Goal: Task Accomplishment & Management: Use online tool/utility

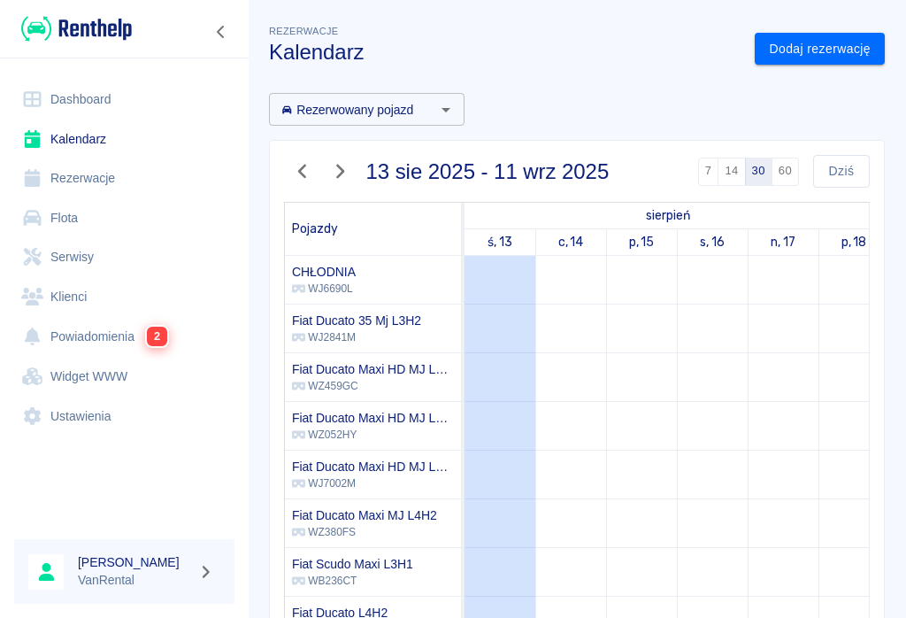
click at [1, 607] on div "[PERSON_NAME] VanRental" at bounding box center [124, 571] width 249 height 93
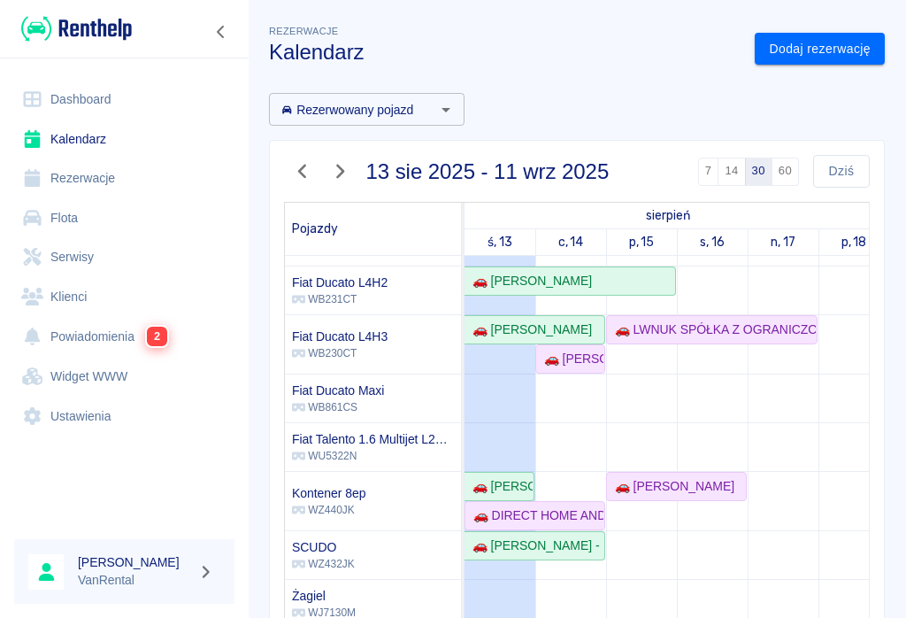
scroll to position [352, -1]
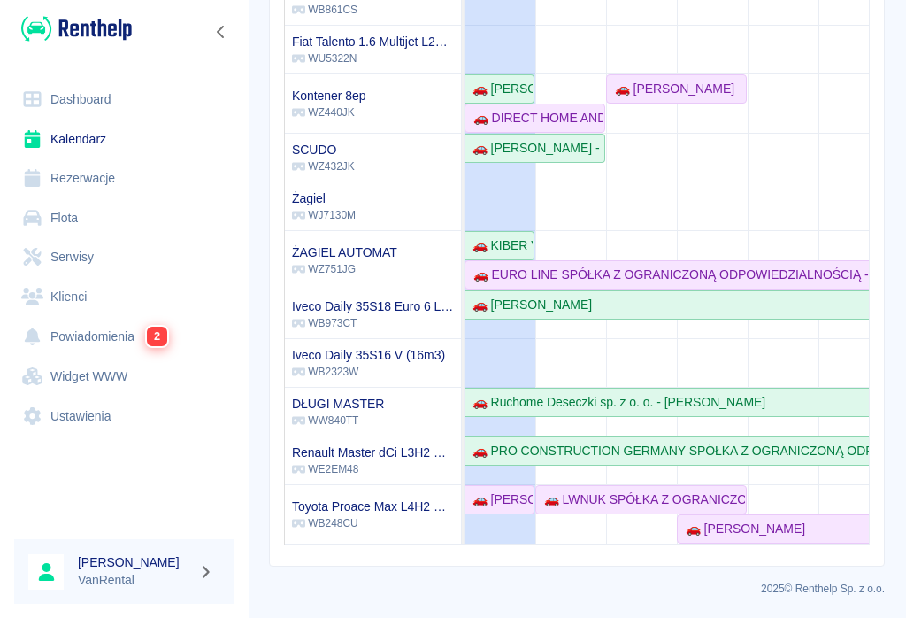
click at [100, 177] on link "Rezerwacje" at bounding box center [124, 178] width 220 height 40
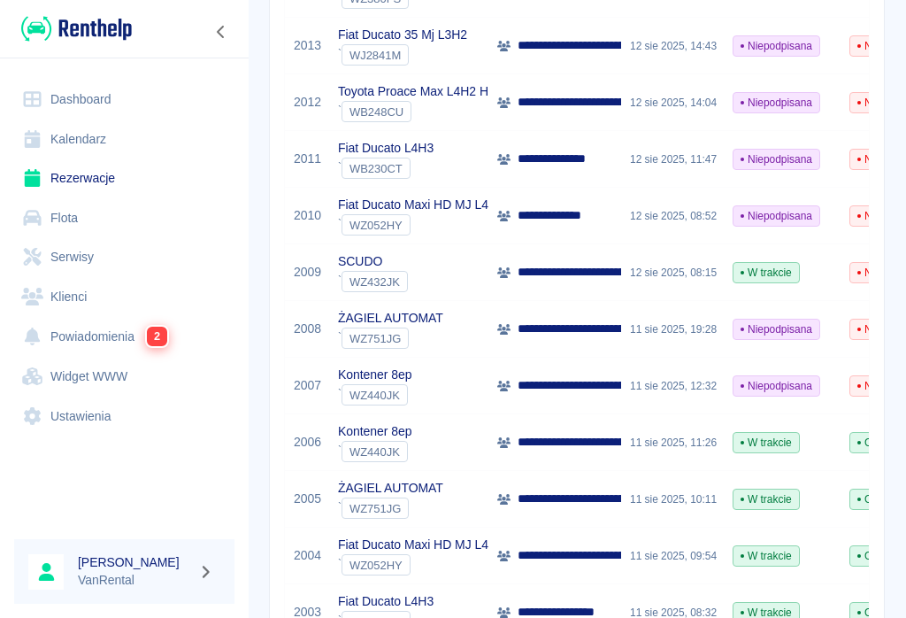
click at [397, 611] on p "Fiat Ducato L4H3" at bounding box center [386, 601] width 96 height 19
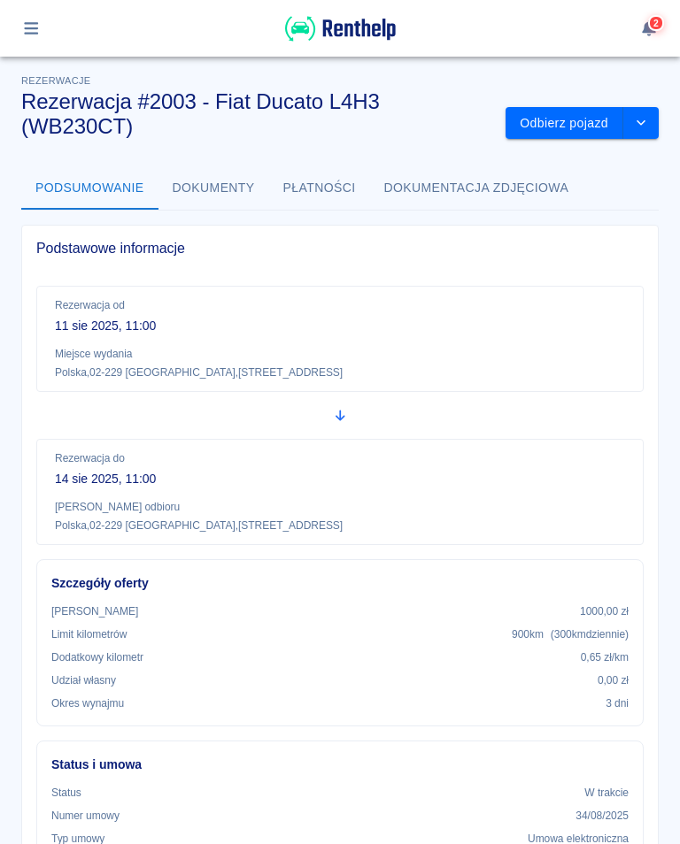
click at [570, 121] on button "Odbierz pojazd" at bounding box center [564, 123] width 118 height 33
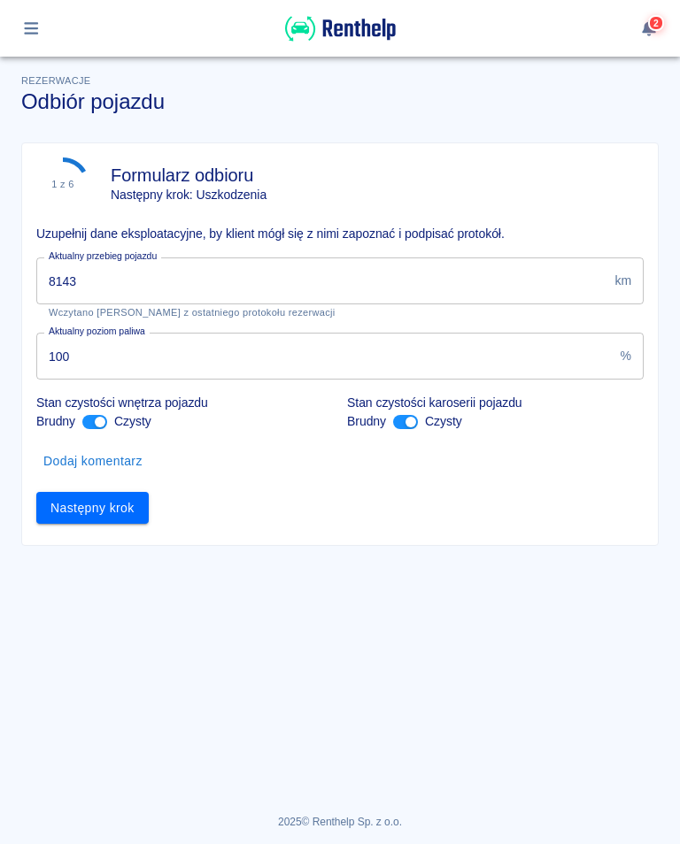
type input "8143"
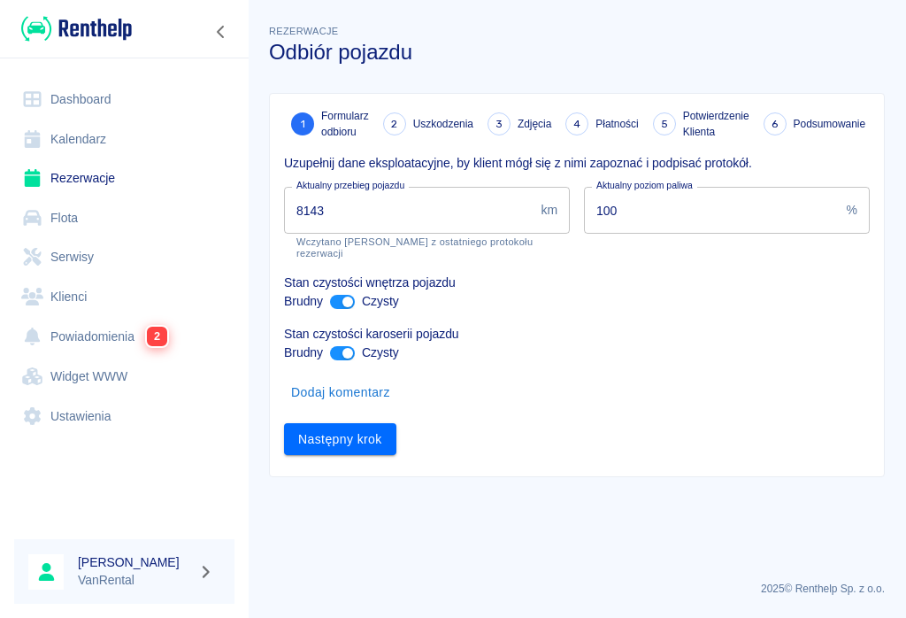
click at [69, 135] on link "Kalendarz" at bounding box center [124, 139] width 220 height 40
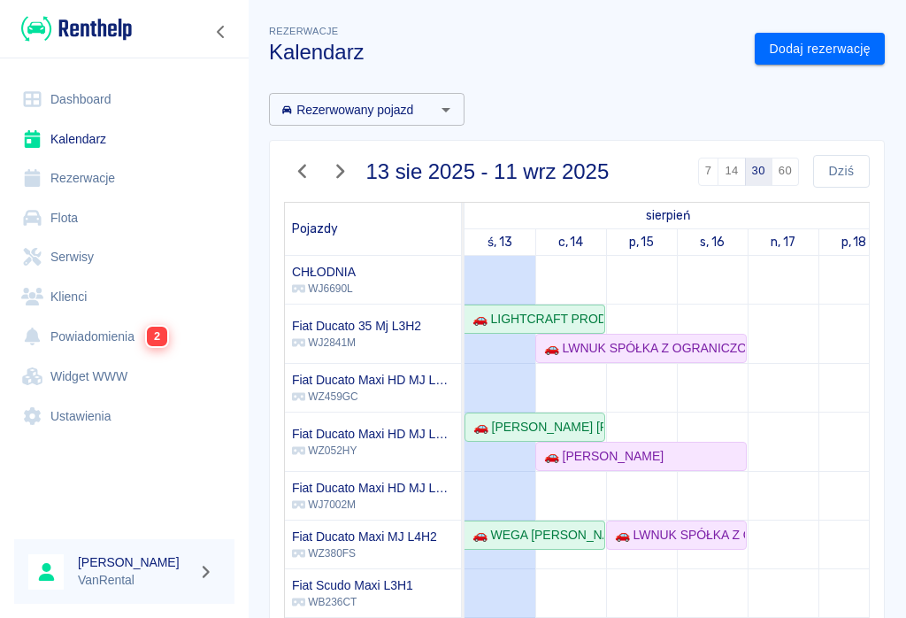
click at [77, 171] on link "Rezerwacje" at bounding box center [124, 178] width 220 height 40
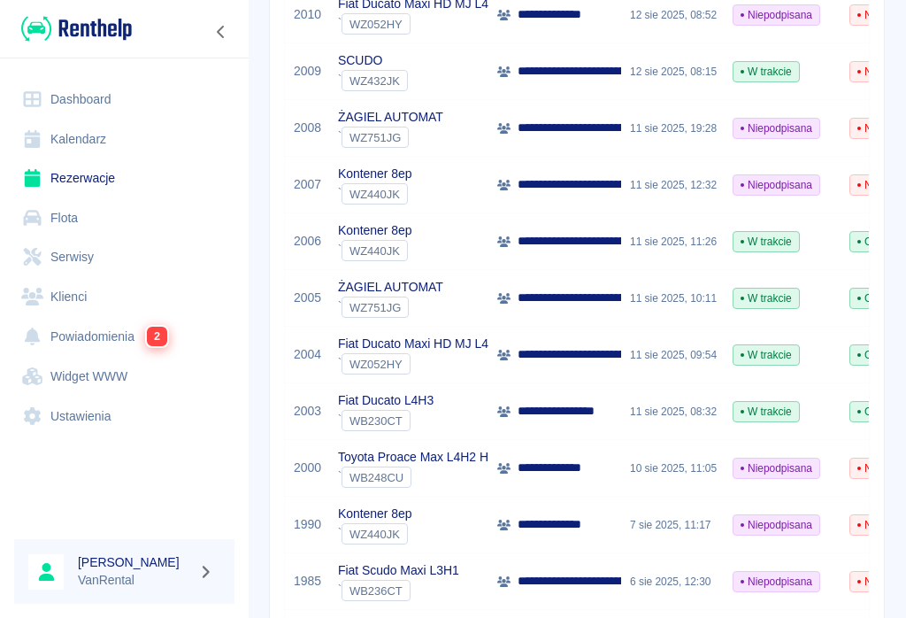
scroll to position [619, 0]
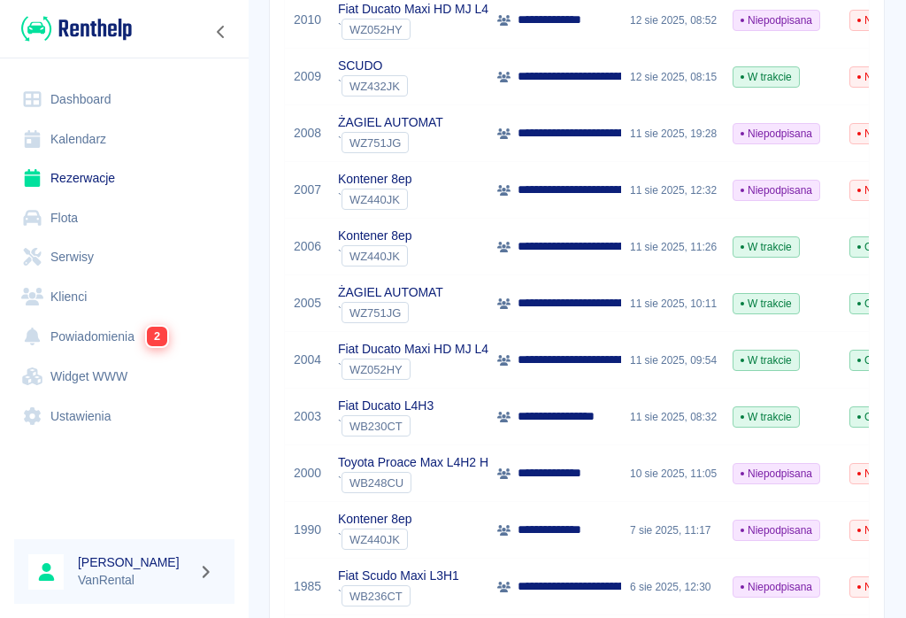
click at [568, 235] on div "**********" at bounding box center [555, 247] width 133 height 57
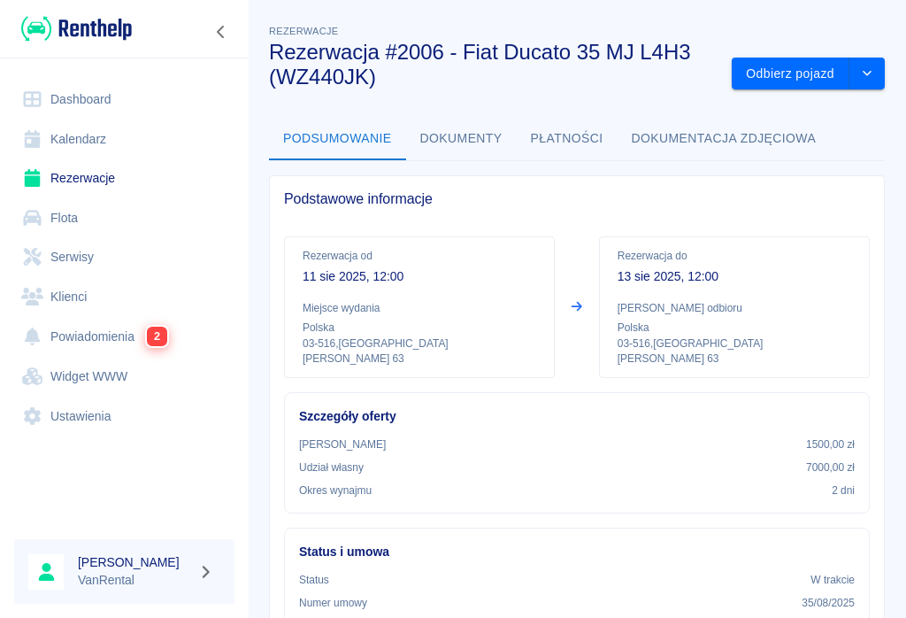
click at [800, 74] on button "Odbierz pojazd" at bounding box center [791, 74] width 118 height 33
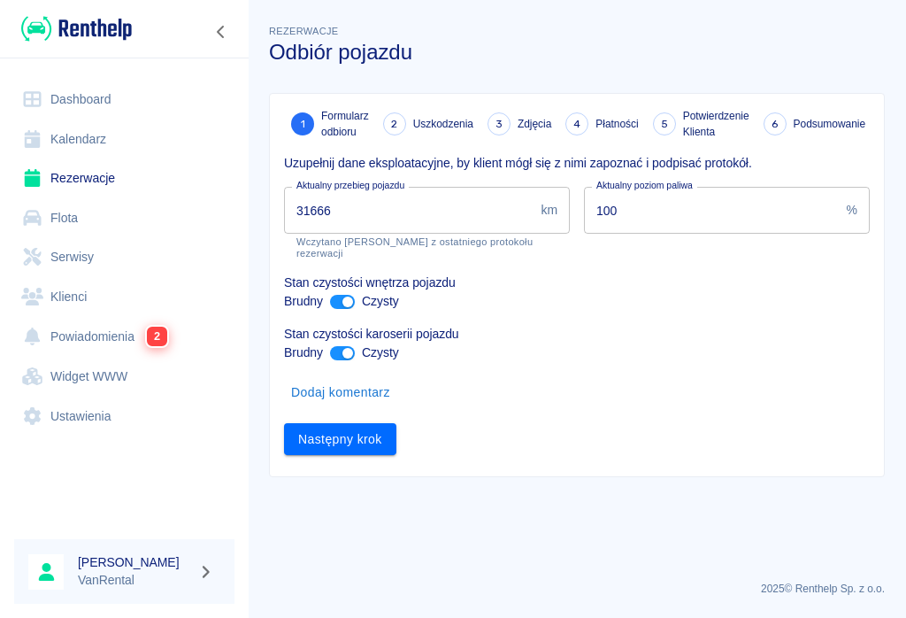
click at [359, 207] on input "31666" at bounding box center [409, 210] width 250 height 47
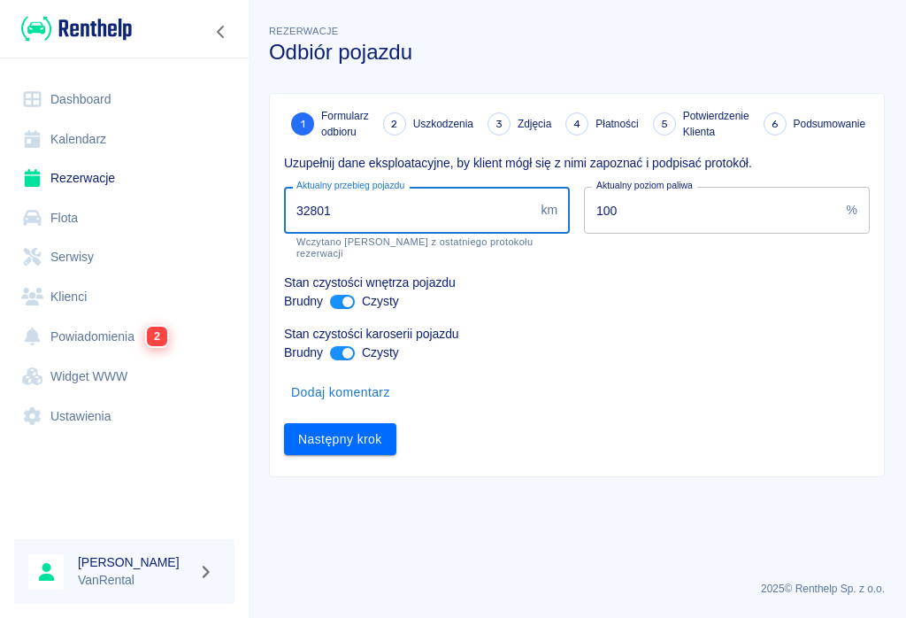
type input "32801"
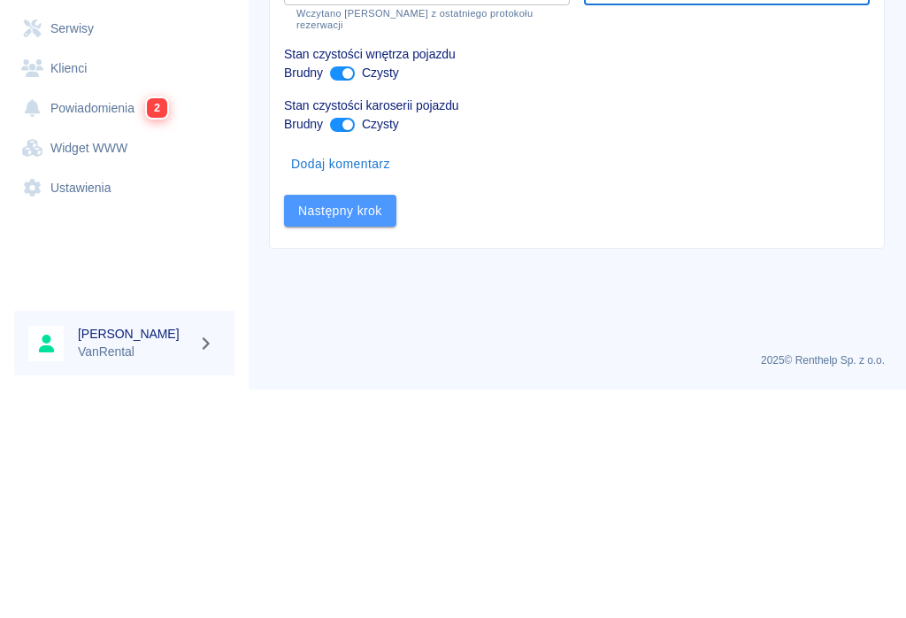
click at [322, 423] on button "Następny krok" at bounding box center [340, 439] width 112 height 33
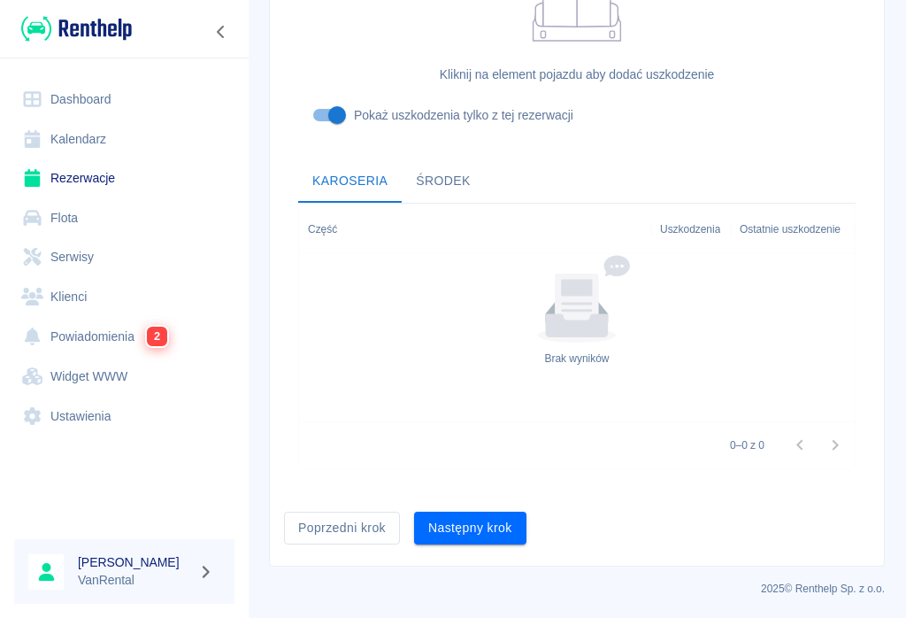
scroll to position [543, 0]
click at [466, 534] on button "Następny krok" at bounding box center [470, 528] width 112 height 33
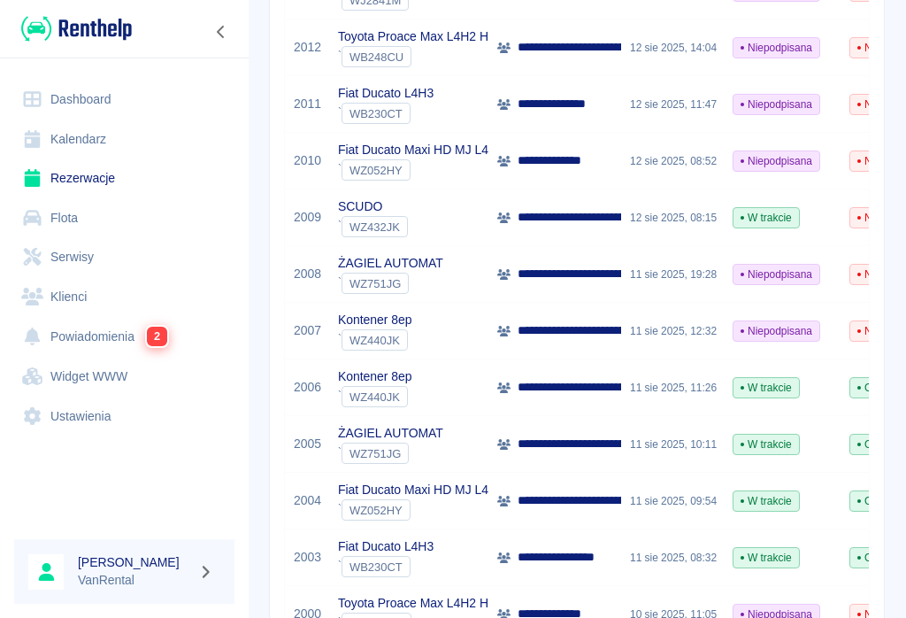
scroll to position [502, 0]
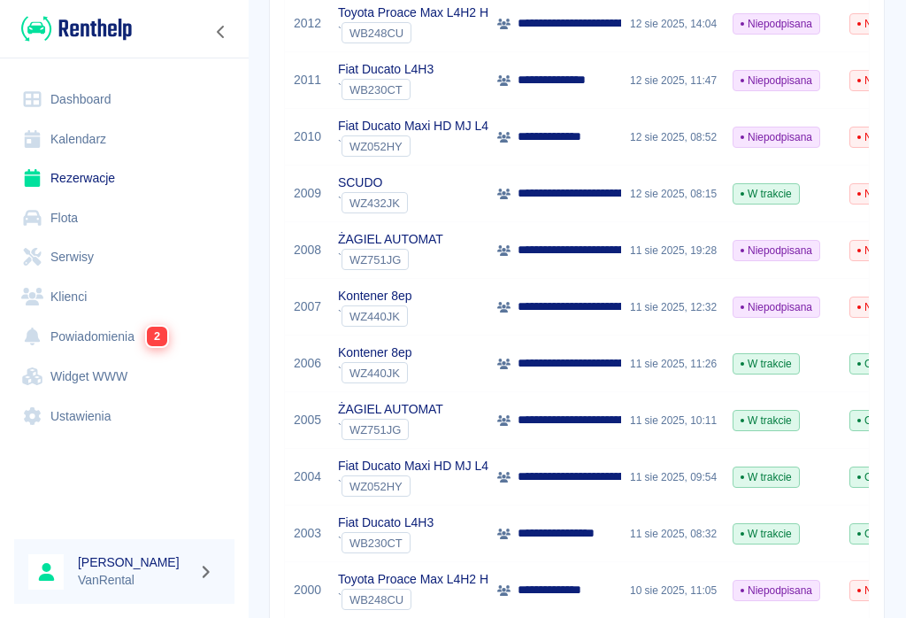
click at [767, 358] on span "W trakcie" at bounding box center [767, 364] width 66 height 16
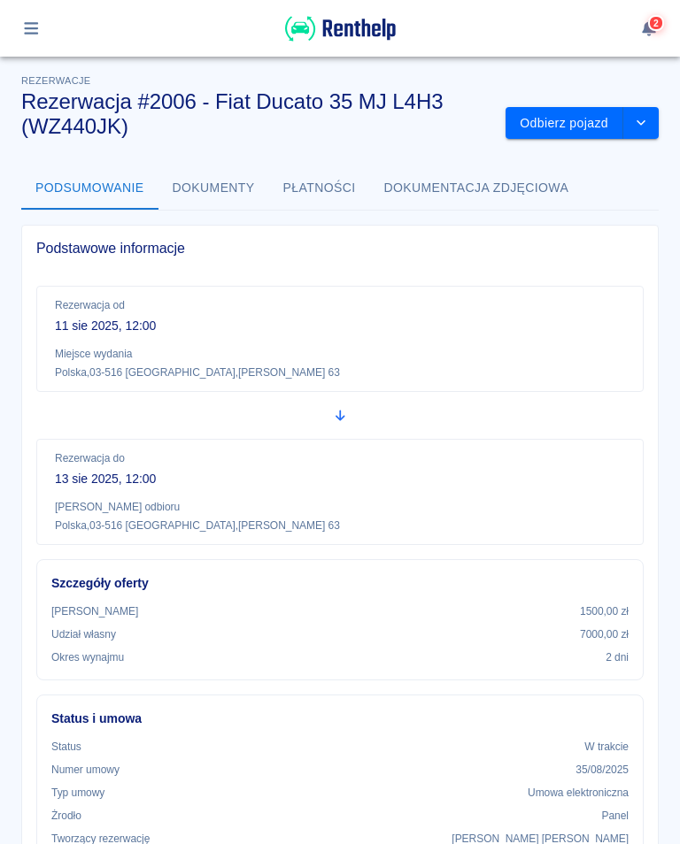
click at [548, 115] on button "Odbierz pojazd" at bounding box center [564, 123] width 118 height 33
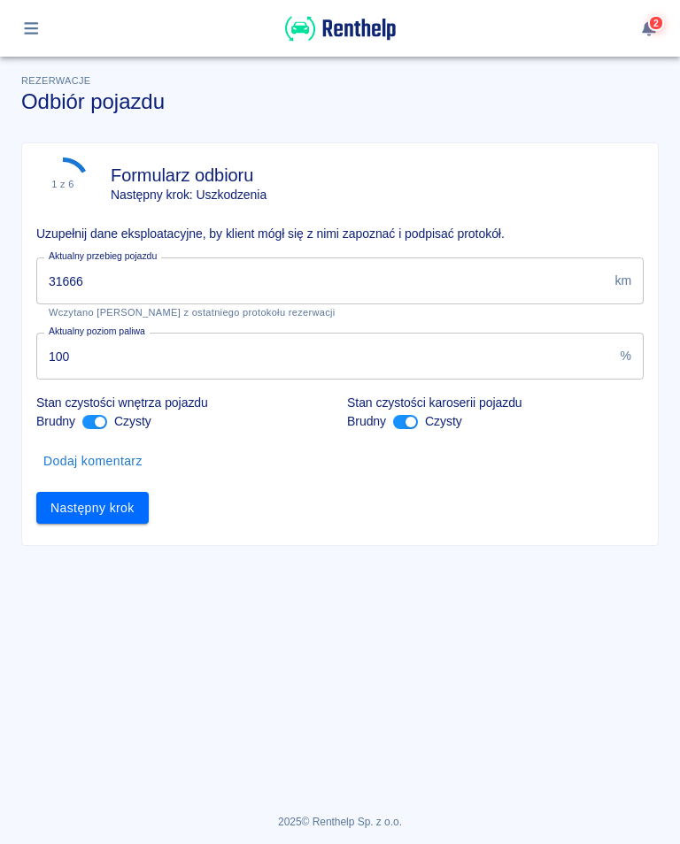
click at [96, 284] on input "31666" at bounding box center [321, 281] width 571 height 47
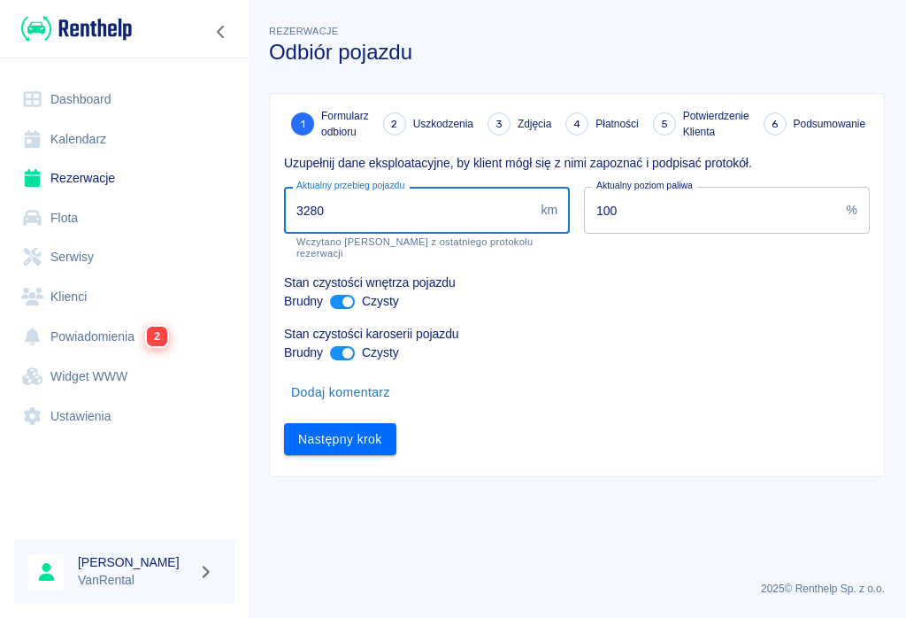
type input "32801"
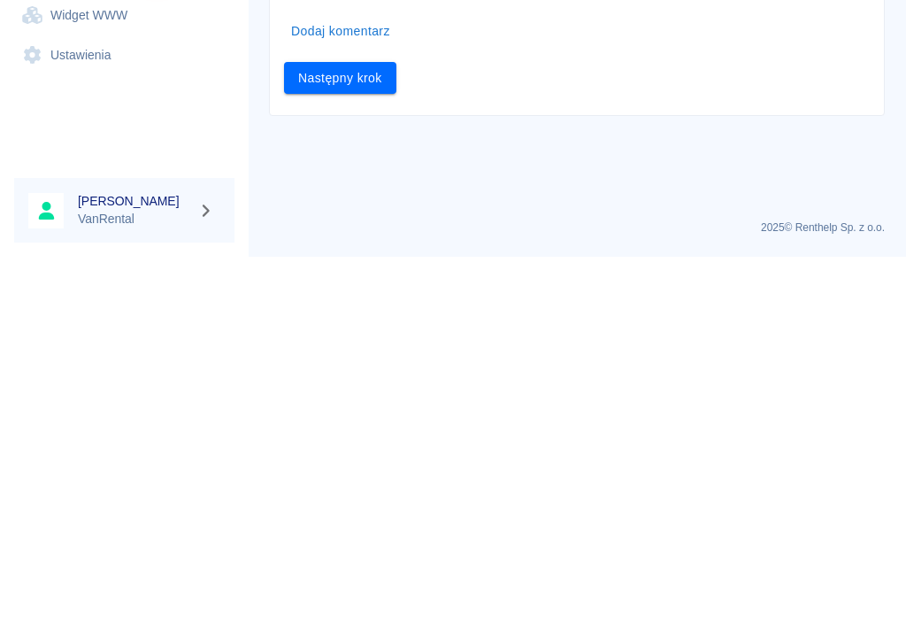
click at [331, 423] on button "Następny krok" at bounding box center [340, 439] width 112 height 33
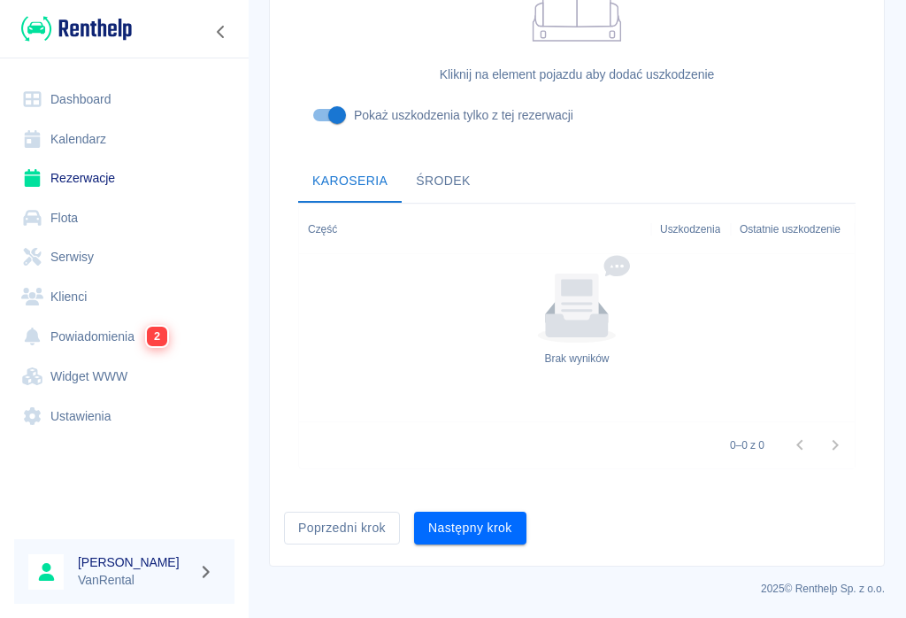
scroll to position [543, 0]
click at [482, 523] on button "Następny krok" at bounding box center [470, 528] width 112 height 33
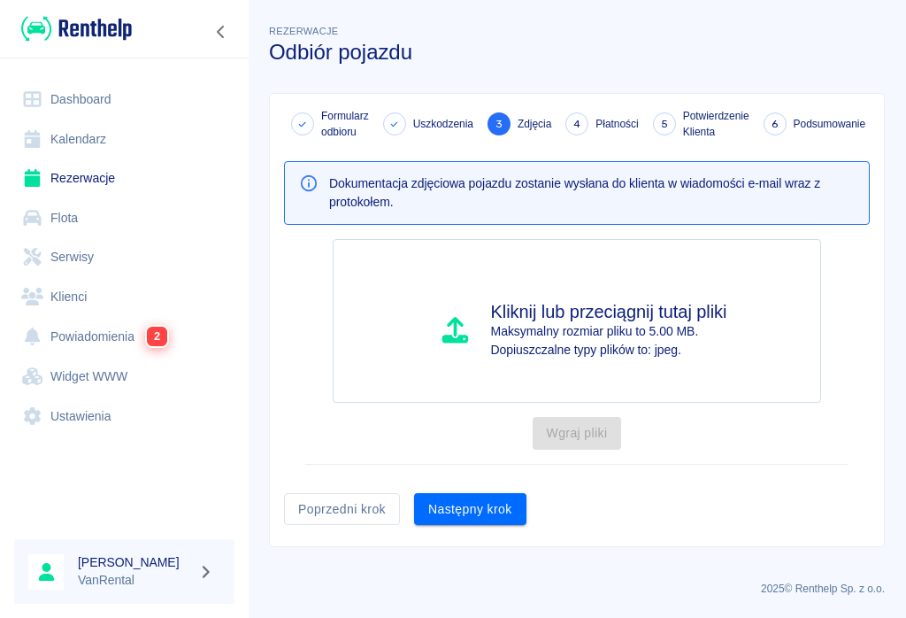
scroll to position [0, 0]
click at [467, 517] on button "Następny krok" at bounding box center [470, 509] width 112 height 33
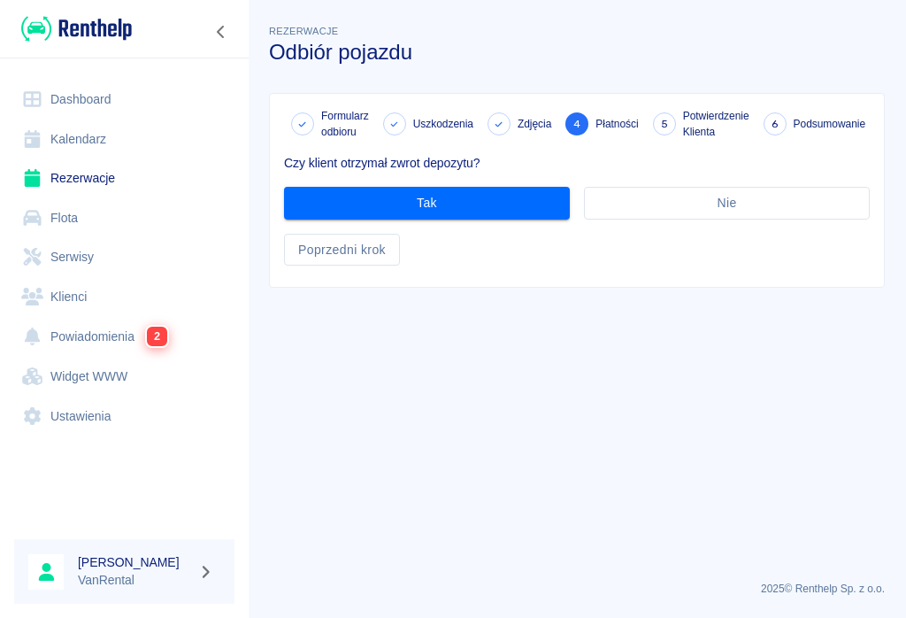
click at [446, 196] on button "Tak" at bounding box center [427, 203] width 286 height 33
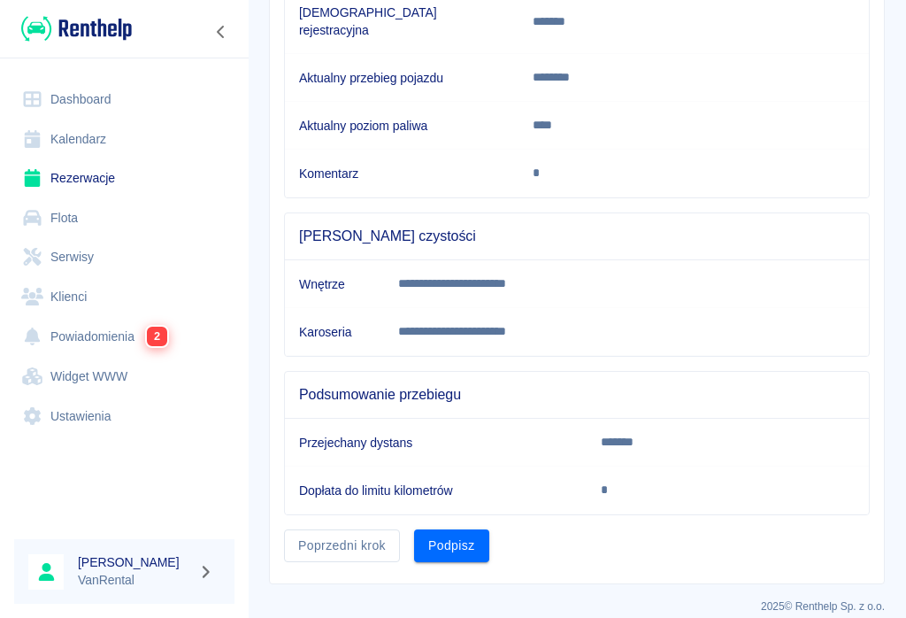
scroll to position [341, 0]
click at [470, 532] on button "Podpisz" at bounding box center [451, 545] width 75 height 33
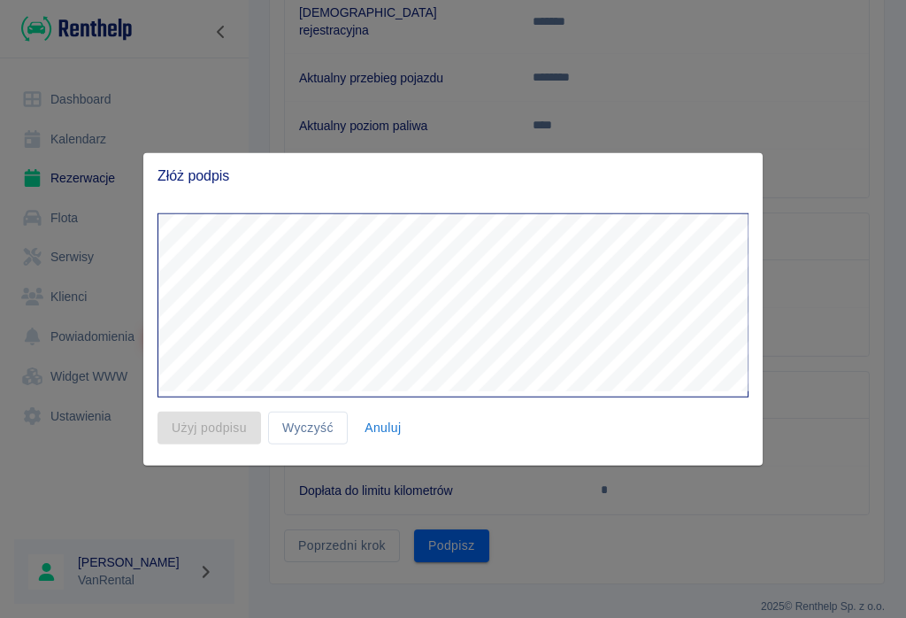
click at [389, 438] on button "Anuluj" at bounding box center [383, 428] width 57 height 33
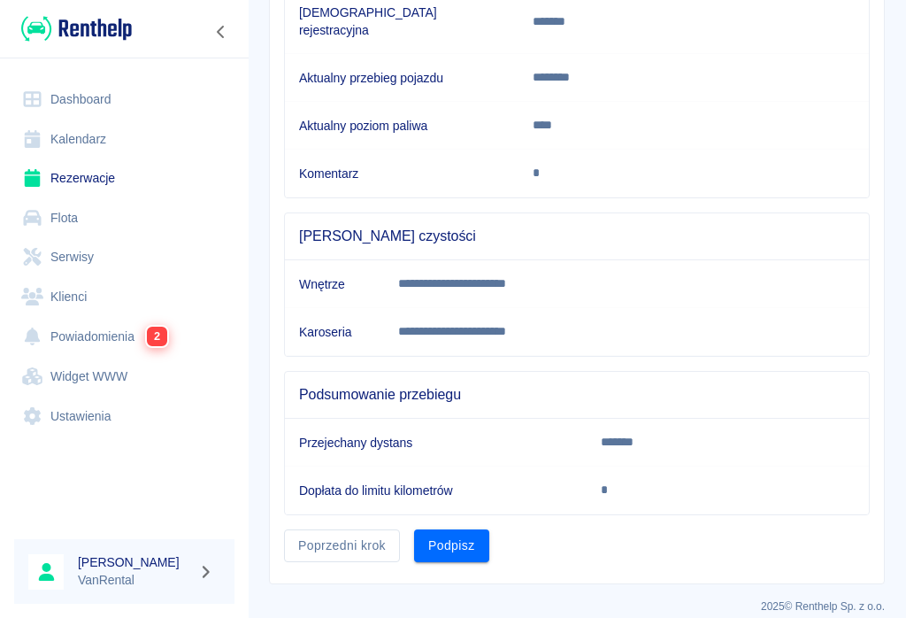
click at [454, 536] on button "Podpisz" at bounding box center [451, 545] width 75 height 33
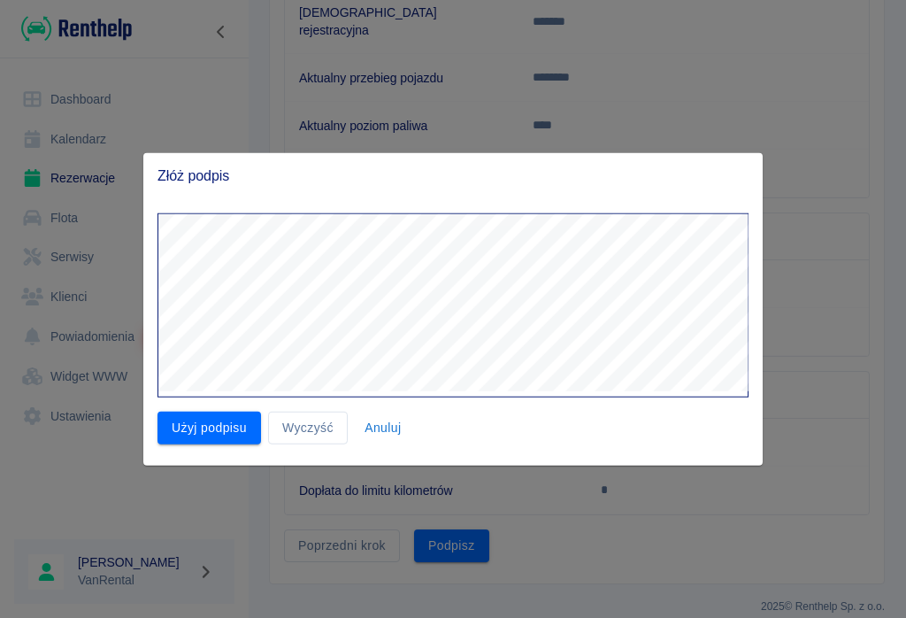
click at [224, 427] on button "Użyj podpisu" at bounding box center [210, 428] width 104 height 33
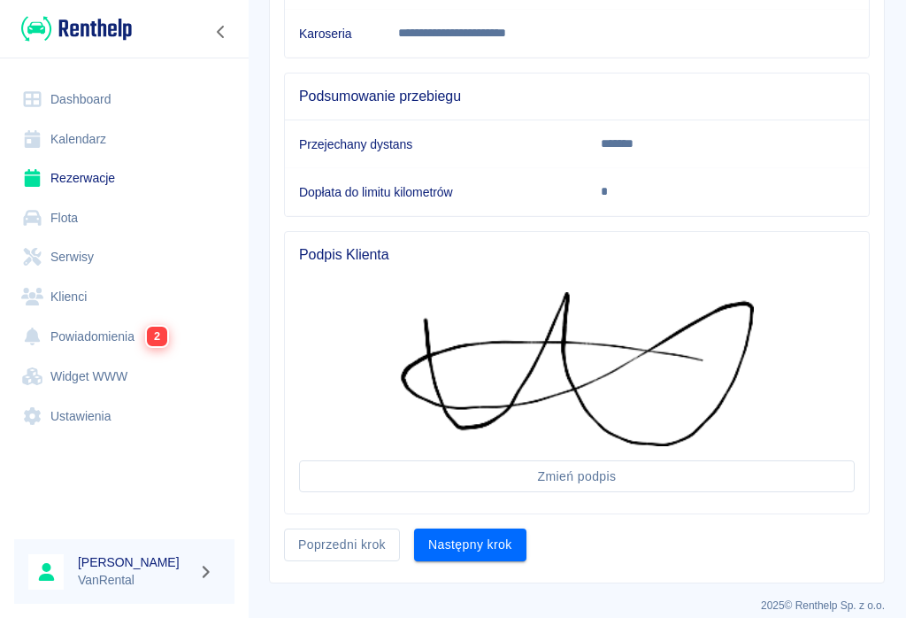
scroll to position [638, 0]
click at [484, 531] on button "Następny krok" at bounding box center [470, 545] width 112 height 33
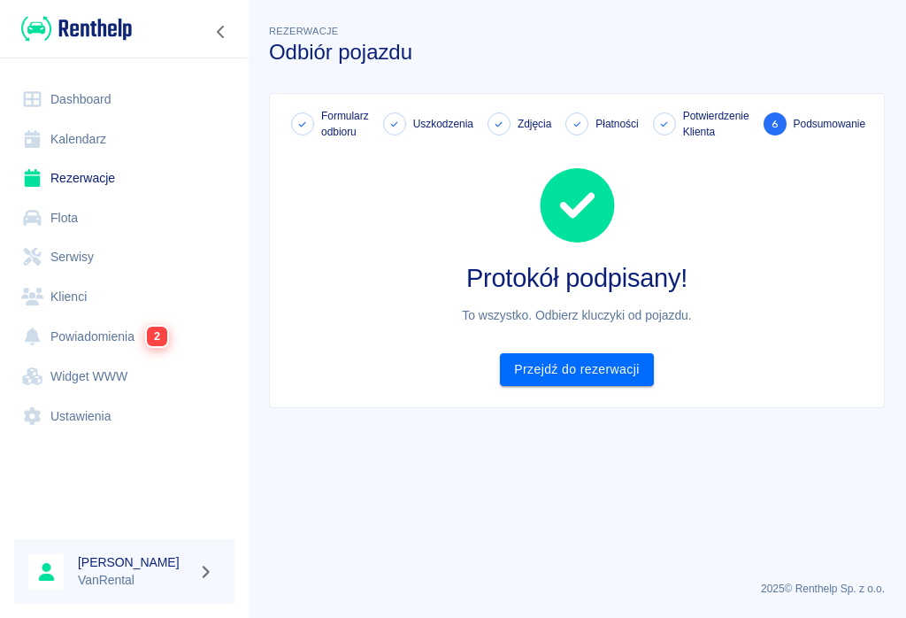
scroll to position [0, 0]
